Goal: Check status: Check status

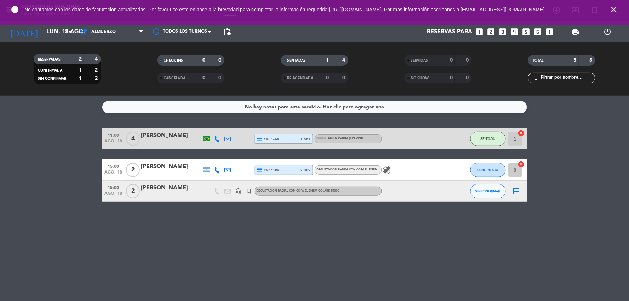
click at [82, 190] on bookings-row "11:00 [DATE] 4 [PERSON_NAME] credit_card visa * 1926 stripe DEGUSTACION RADIAL …" at bounding box center [314, 165] width 629 height 74
click at [391, 171] on icon "healing" at bounding box center [387, 170] width 8 height 8
click at [611, 12] on icon "close" at bounding box center [614, 9] width 8 height 8
click at [615, 12] on icon "close" at bounding box center [614, 9] width 8 height 8
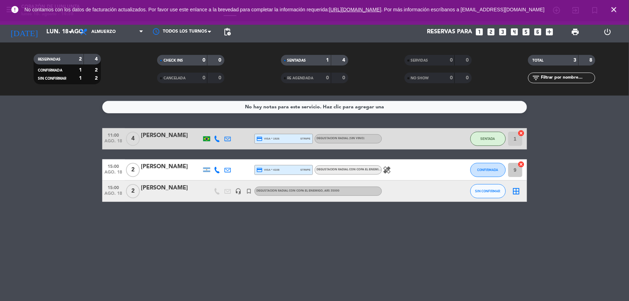
click at [238, 196] on div "headset_mic" at bounding box center [238, 190] width 11 height 21
click at [236, 192] on icon "headset_mic" at bounding box center [238, 191] width 6 height 6
click at [208, 226] on div "No hay notas para este servicio. Haz clic para agregar una 11:00 [DATE] 4 [PERS…" at bounding box center [314, 198] width 629 height 205
click at [387, 169] on icon "healing" at bounding box center [387, 170] width 8 height 8
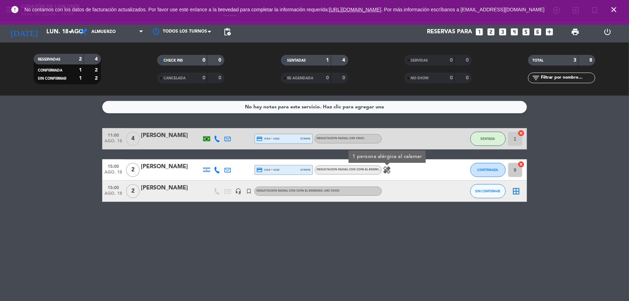
click at [387, 169] on icon "healing" at bounding box center [387, 170] width 8 height 8
click at [355, 171] on span "DEGUSTACION RADIAL CON COPA EL ENEMIGO" at bounding box center [350, 169] width 67 height 3
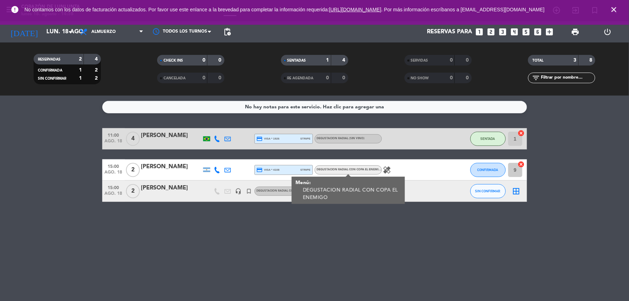
click at [168, 164] on div "[PERSON_NAME]" at bounding box center [171, 166] width 60 height 9
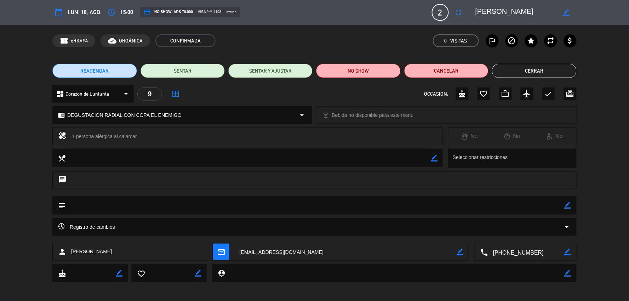
click at [546, 70] on button "Cerrar" at bounding box center [534, 71] width 84 height 14
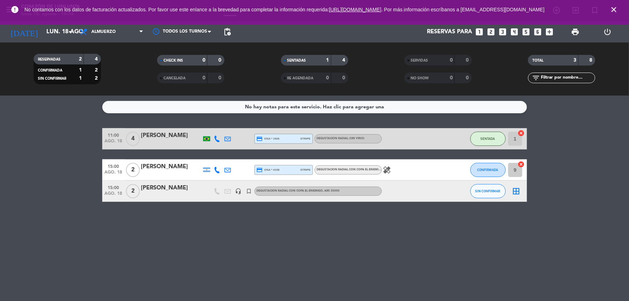
click at [172, 188] on div "[PERSON_NAME]" at bounding box center [171, 187] width 60 height 9
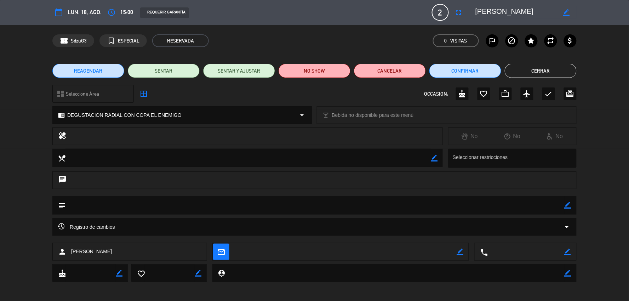
click at [549, 72] on button "Cerrar" at bounding box center [541, 71] width 72 height 14
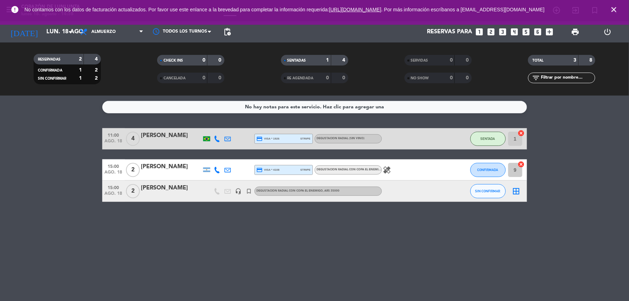
click at [610, 154] on bookings-row "11:00 [DATE] 4 [PERSON_NAME] credit_card visa * 1926 stripe DEGUSTACION RADIAL …" at bounding box center [314, 165] width 629 height 74
click at [585, 237] on div "No hay notas para este servicio. Haz clic para agregar una 11:00 [DATE] 4 [PERS…" at bounding box center [314, 198] width 629 height 205
click at [53, 25] on input "lun. 18 ago." at bounding box center [80, 32] width 75 height 14
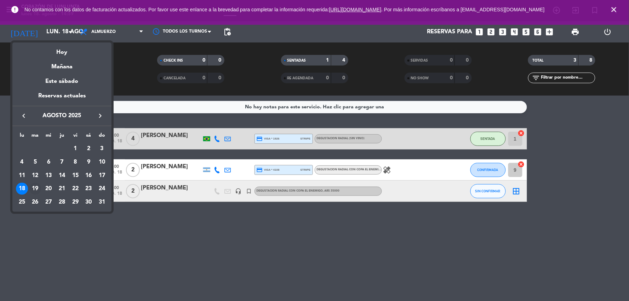
click at [34, 188] on div "19" at bounding box center [35, 189] width 12 height 12
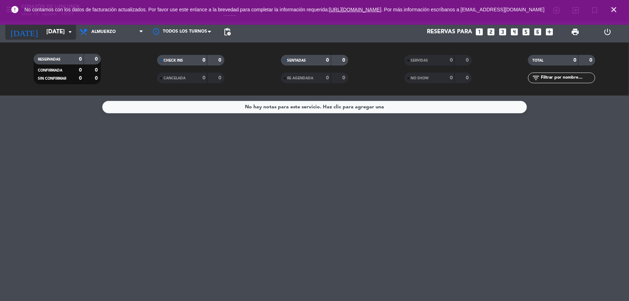
click at [61, 29] on input "[DATE]" at bounding box center [80, 32] width 75 height 14
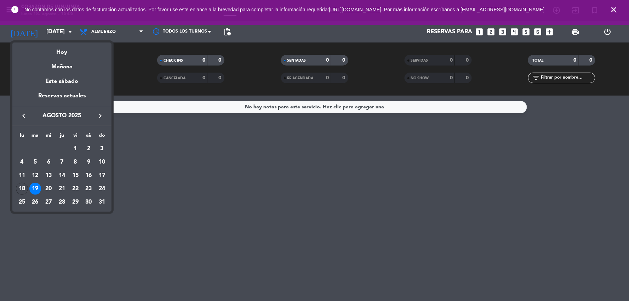
click at [165, 210] on div at bounding box center [314, 150] width 629 height 301
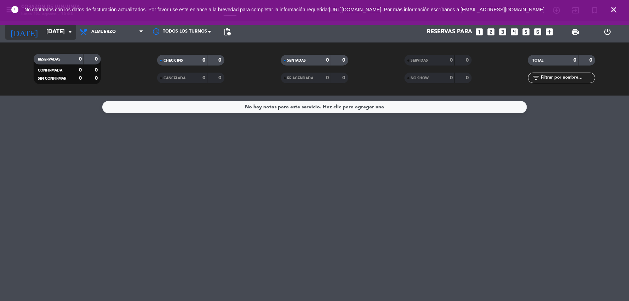
click at [47, 30] on input "[DATE]" at bounding box center [80, 32] width 75 height 14
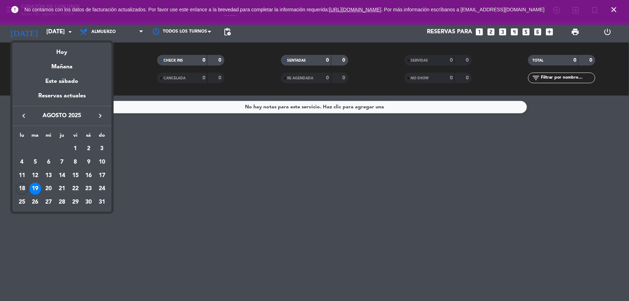
click at [32, 192] on div "19" at bounding box center [35, 189] width 12 height 12
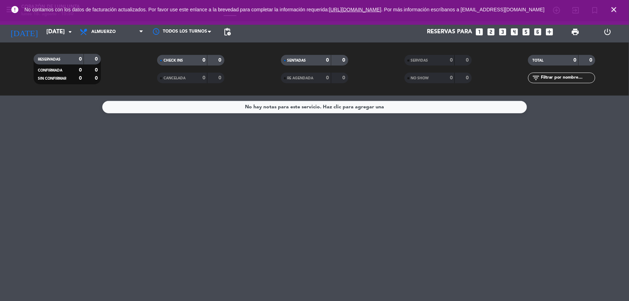
drag, startPoint x: 622, startPoint y: 7, endPoint x: 614, endPoint y: 20, distance: 14.9
click at [622, 7] on span "close" at bounding box center [613, 9] width 19 height 19
click at [614, 19] on span "close" at bounding box center [613, 9] width 19 height 19
click at [613, 14] on icon "close" at bounding box center [614, 9] width 8 height 8
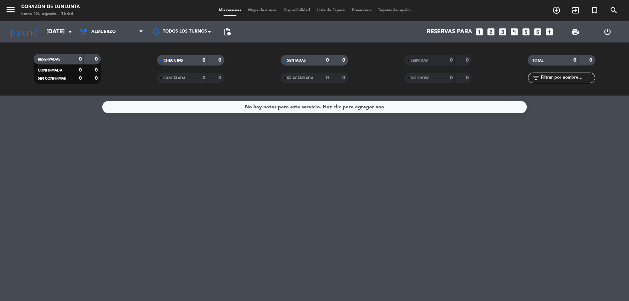
click at [62, 71] on span "CONFIRMADA" at bounding box center [50, 71] width 24 height 4
click at [46, 42] on div "[DATE] [DATE] arrow_drop_down" at bounding box center [40, 31] width 71 height 21
click at [43, 29] on input "[DATE]" at bounding box center [80, 32] width 75 height 14
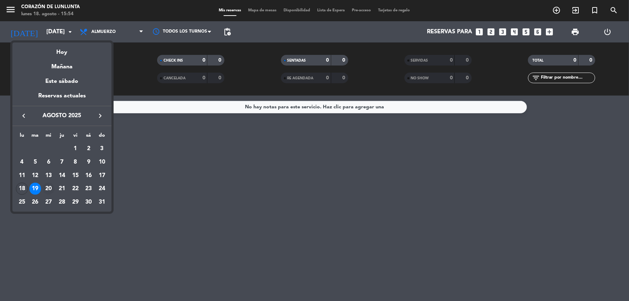
click at [51, 185] on div "20" at bounding box center [48, 189] width 12 height 12
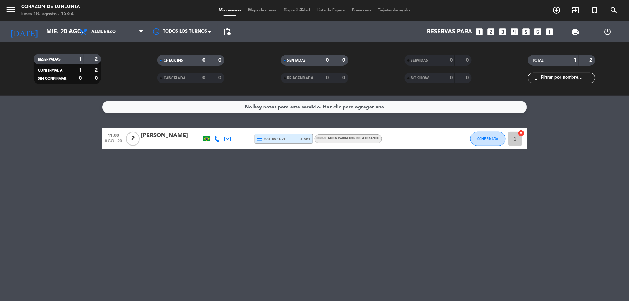
click at [132, 140] on span "2" at bounding box center [133, 139] width 14 height 14
drag, startPoint x: 146, startPoint y: 124, endPoint x: 143, endPoint y: 126, distance: 3.8
click at [146, 124] on div "Corazon de Lunlunta" at bounding box center [132, 122] width 57 height 12
click at [154, 147] on div "11:00 [DATE] 2 [PERSON_NAME] credit_card master * 1704 stripe DEGUSTACION RADIA…" at bounding box center [314, 138] width 425 height 21
click at [151, 140] on div at bounding box center [171, 143] width 60 height 6
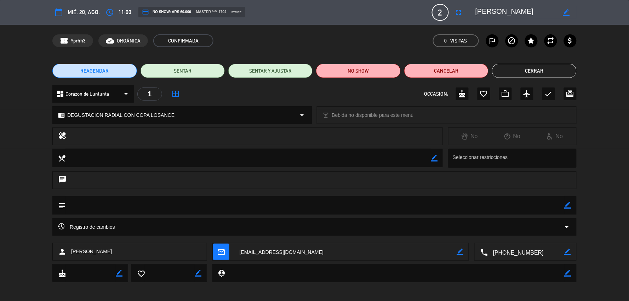
click at [518, 71] on button "Cerrar" at bounding box center [534, 71] width 84 height 14
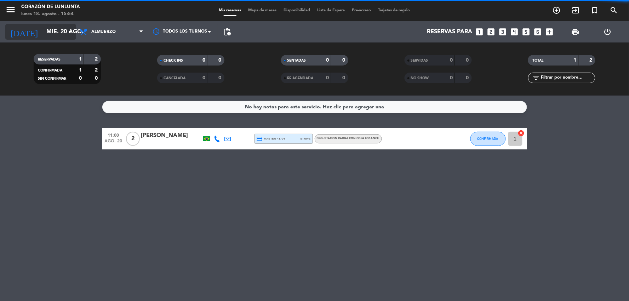
click at [43, 30] on input "mié. 20 ago." at bounding box center [80, 32] width 75 height 14
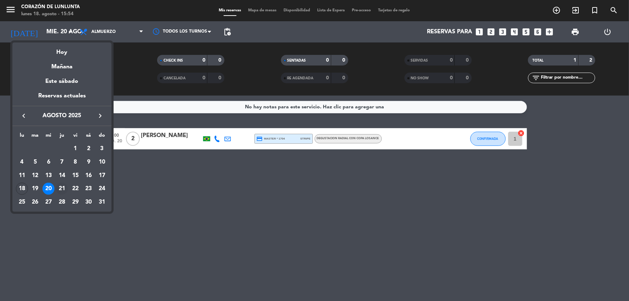
click at [57, 187] on div "21" at bounding box center [62, 189] width 12 height 12
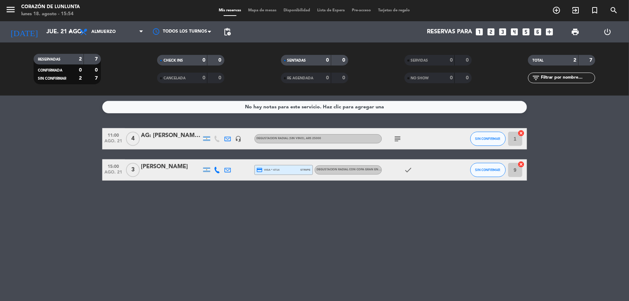
click at [393, 137] on icon "subject" at bounding box center [397, 138] width 8 height 8
drag, startPoint x: 393, startPoint y: 137, endPoint x: 150, endPoint y: 174, distance: 246.5
click at [150, 174] on div at bounding box center [171, 175] width 60 height 6
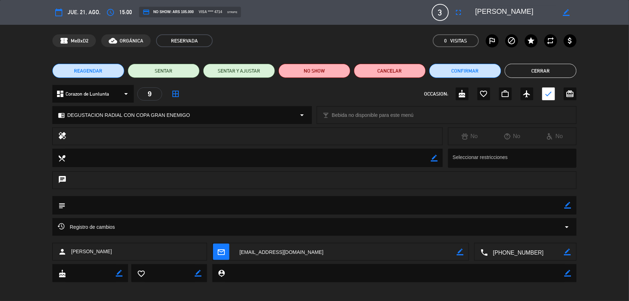
drag, startPoint x: 550, startPoint y: 75, endPoint x: 537, endPoint y: 58, distance: 20.9
click at [545, 64] on button "Cerrar" at bounding box center [541, 71] width 72 height 14
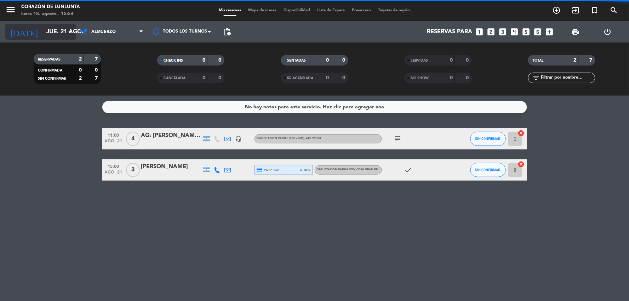
click at [51, 36] on input "jue. 21 ago." at bounding box center [80, 32] width 75 height 14
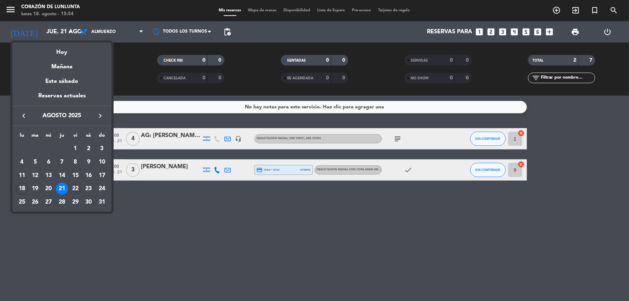
click at [77, 190] on div "22" at bounding box center [75, 189] width 12 height 12
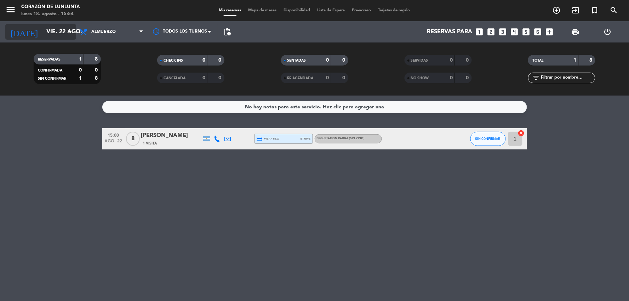
click at [23, 31] on icon "[DATE]" at bounding box center [24, 32] width 38 height 16
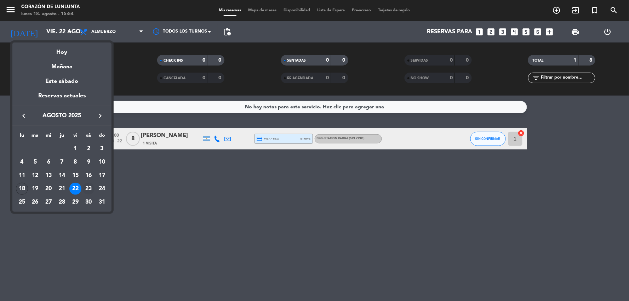
click at [83, 187] on div "23" at bounding box center [88, 189] width 12 height 12
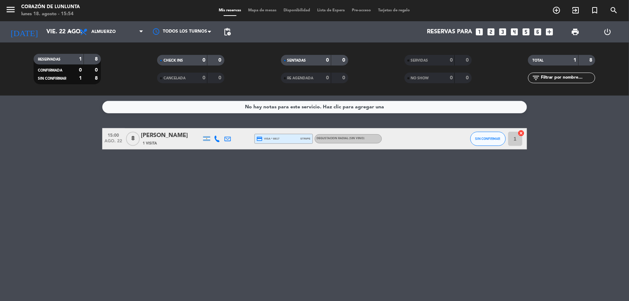
type input "sáb. 23 ago."
